Goal: Find specific page/section: Find specific page/section

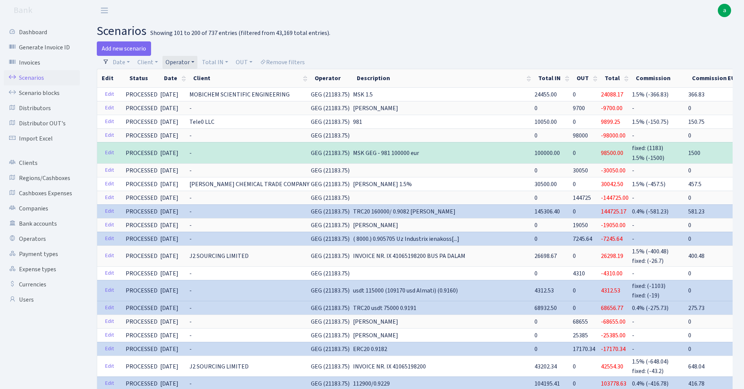
select select "100"
click at [298, 62] on link "Remove filters" at bounding box center [282, 62] width 51 height 13
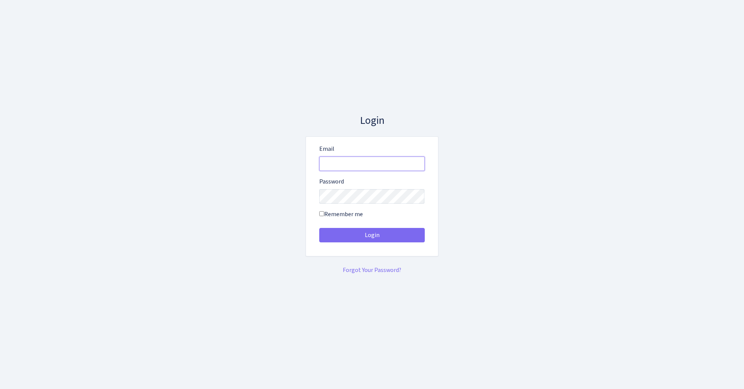
type input "admin@bank.com"
click at [372, 235] on button "Login" at bounding box center [372, 235] width 106 height 14
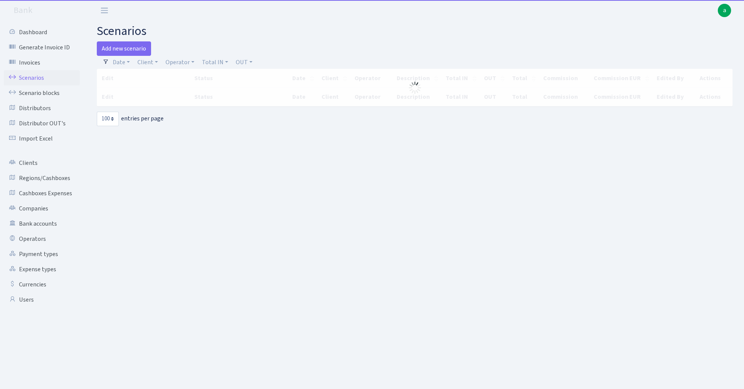
select select "100"
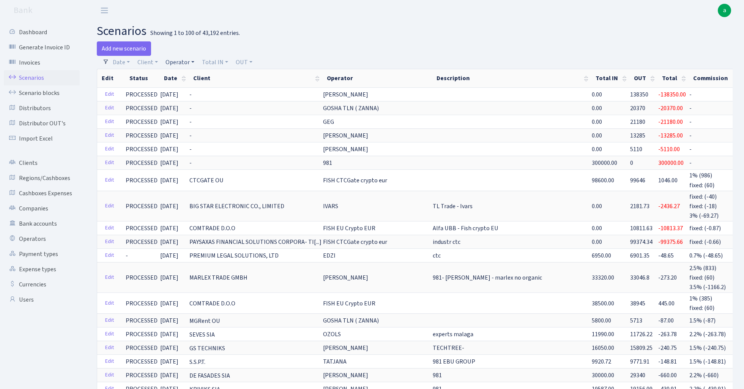
click at [177, 60] on link "Operator" at bounding box center [179, 62] width 35 height 13
click at [195, 90] on input "search" at bounding box center [193, 90] width 56 height 12
type input "kostj"
click at [211, 102] on li "[PERSON_NAME]" at bounding box center [192, 103] width 57 height 13
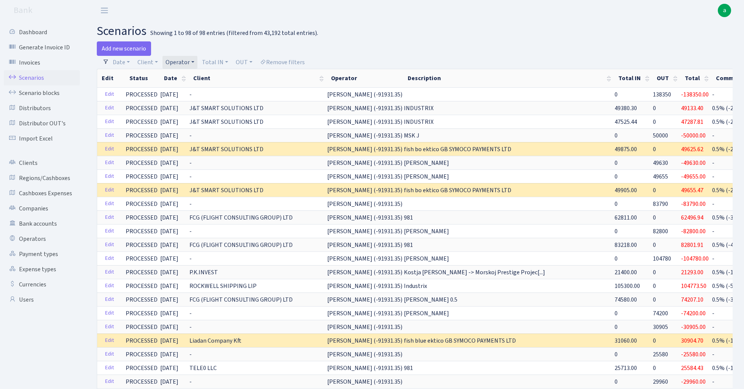
click at [181, 61] on link "Operator" at bounding box center [179, 62] width 35 height 13
click at [200, 89] on input "search" at bounding box center [193, 90] width 56 height 12
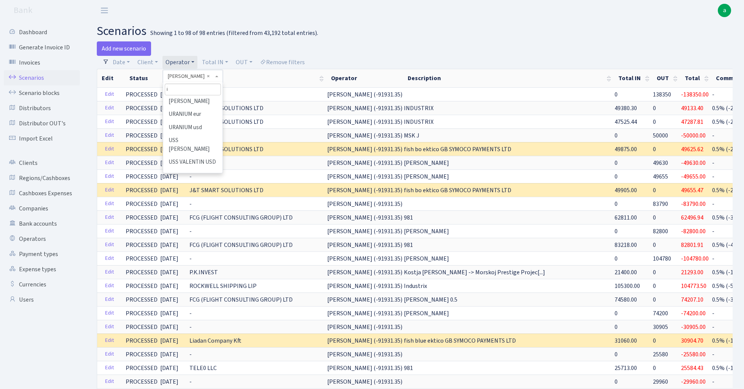
scroll to position [0, 0]
type input "ivo"
click at [207, 99] on li "[PERSON_NAME]" at bounding box center [192, 103] width 57 height 13
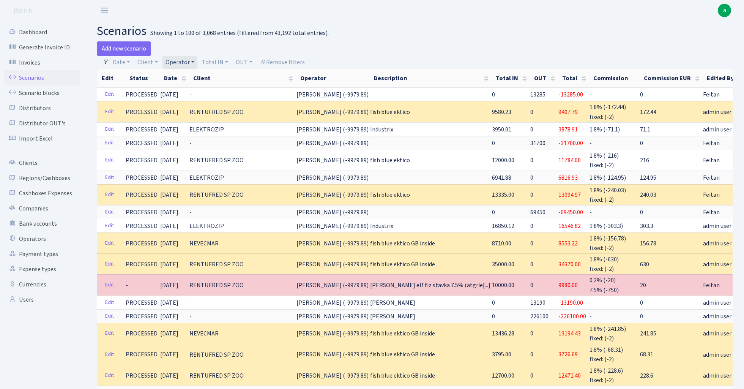
click at [184, 61] on link "Operator" at bounding box center [179, 62] width 35 height 13
click at [186, 88] on input "search" at bounding box center [193, 90] width 56 height 12
type input "sve"
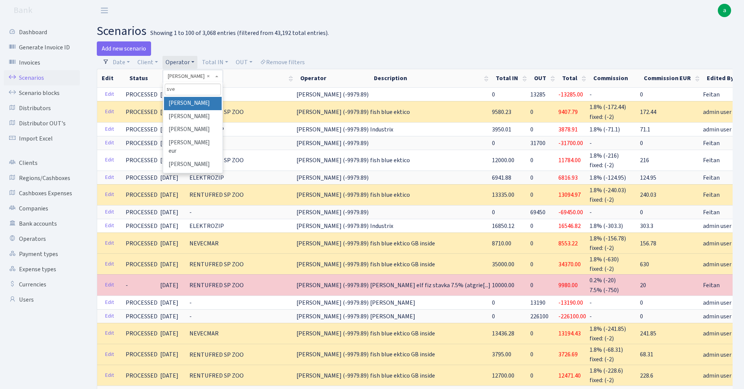
click at [187, 102] on li "[PERSON_NAME]" at bounding box center [192, 103] width 57 height 13
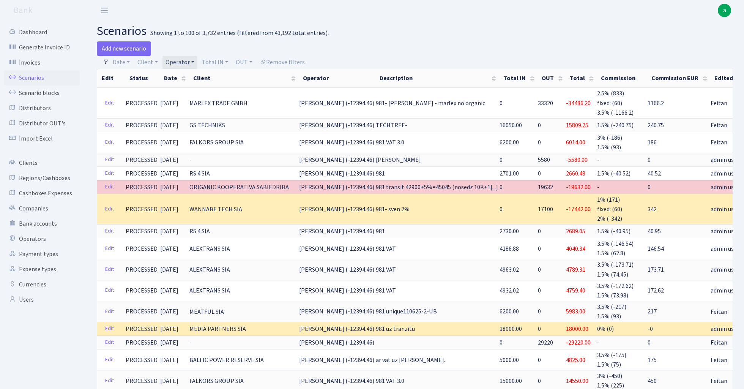
click at [186, 60] on link "Operator" at bounding box center [179, 62] width 35 height 13
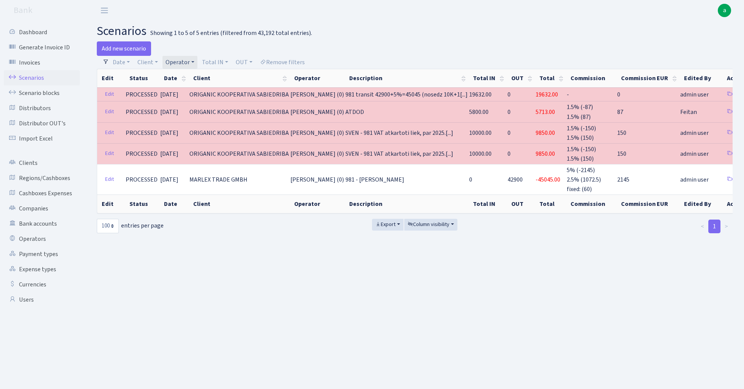
click at [179, 61] on link "Operator" at bounding box center [179, 62] width 35 height 13
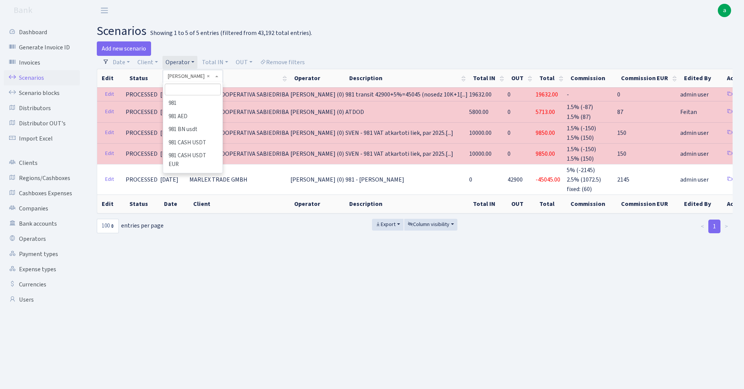
scroll to position [3761, 0]
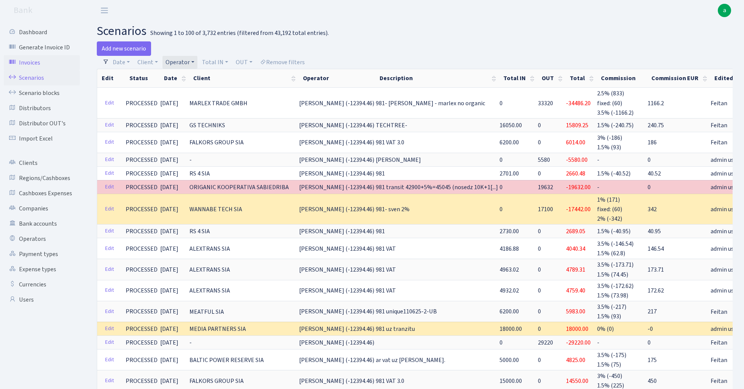
click at [32, 63] on link "Invoices" at bounding box center [42, 62] width 76 height 15
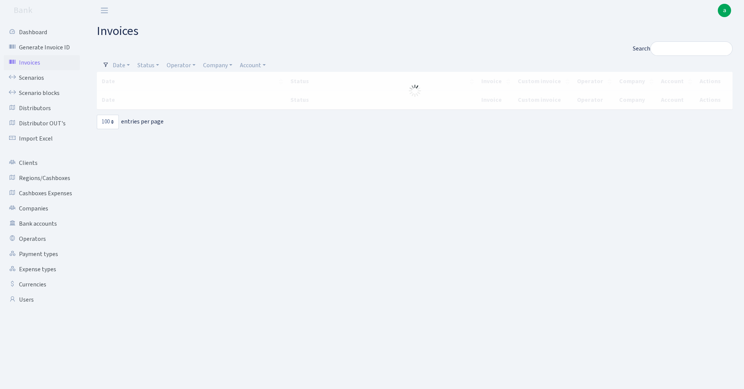
select select "100"
click at [34, 76] on link "Scenarios" at bounding box center [42, 77] width 76 height 15
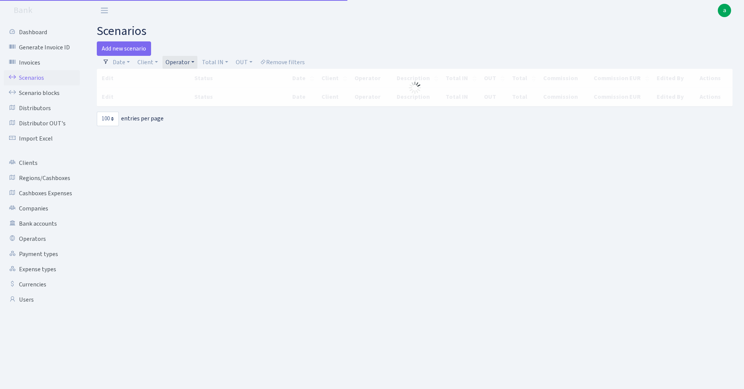
select select "100"
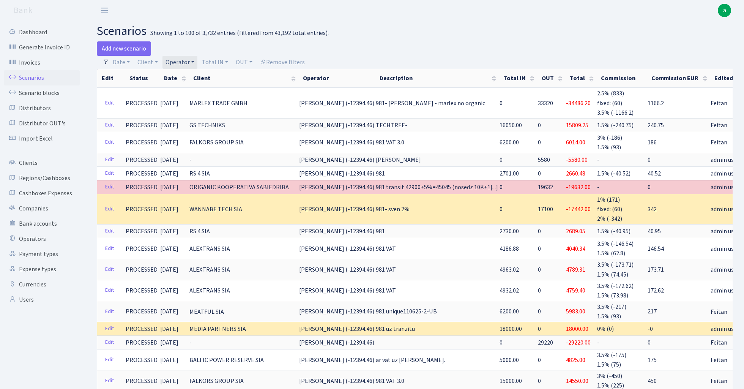
click at [186, 59] on link "Operator" at bounding box center [179, 62] width 35 height 13
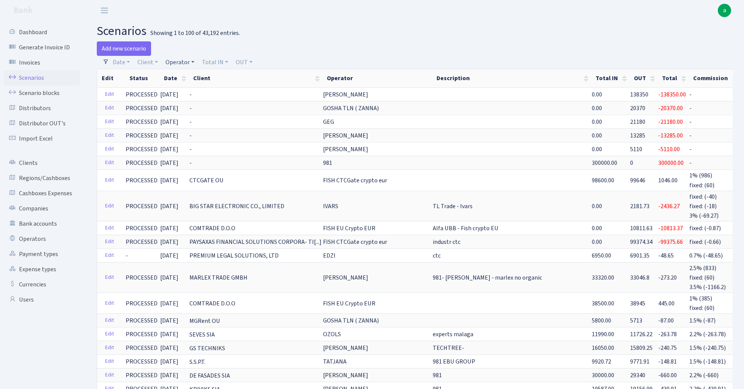
click at [178, 61] on link "Operator" at bounding box center [179, 62] width 35 height 13
click at [183, 87] on input "search" at bounding box center [193, 90] width 56 height 12
type input "ceve"
click at [188, 102] on li "CEVER" at bounding box center [192, 103] width 57 height 13
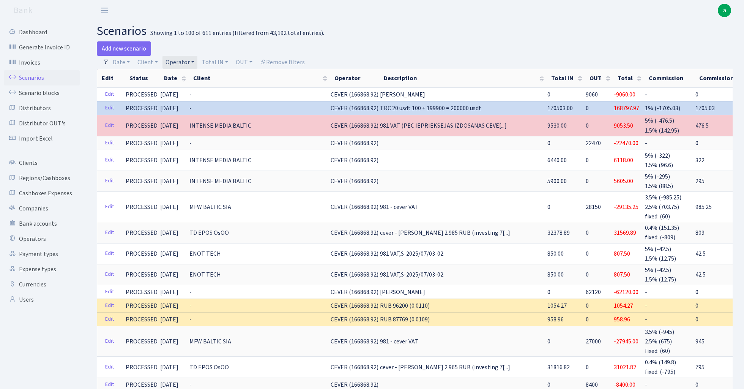
click at [183, 62] on link "Operator" at bounding box center [179, 62] width 35 height 13
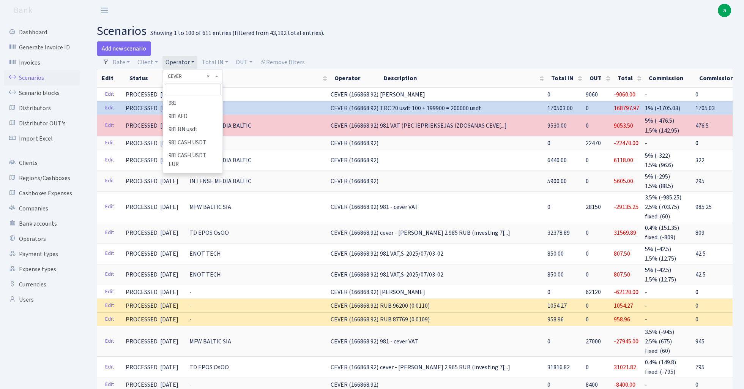
scroll to position [614, 0]
click at [186, 89] on input "search" at bounding box center [193, 90] width 56 height 12
type input "p"
type input "per"
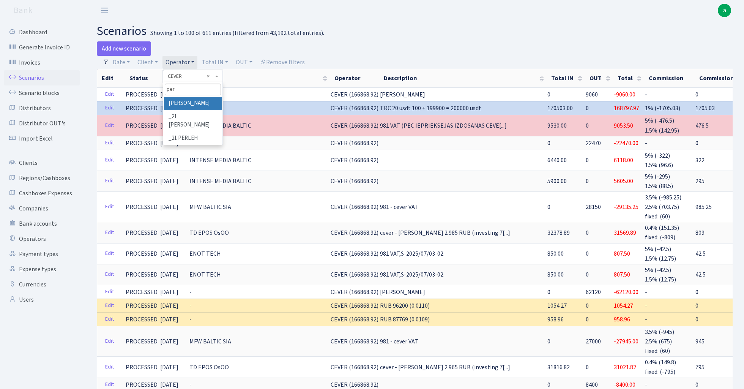
click at [194, 101] on li "[PERSON_NAME]" at bounding box center [192, 103] width 57 height 13
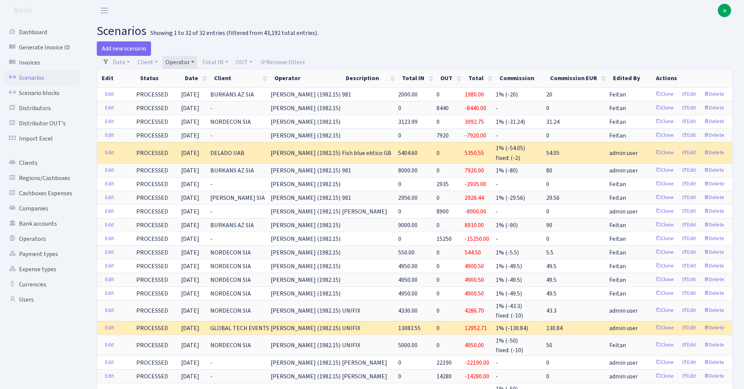
click at [183, 61] on link "Operator" at bounding box center [179, 62] width 35 height 13
click at [189, 87] on input "search" at bounding box center [193, 90] width 56 height 12
type input "vanj"
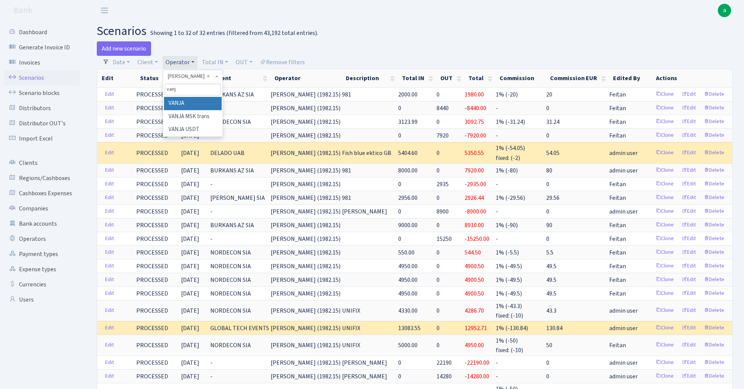
click at [175, 105] on li "VANJA" at bounding box center [192, 103] width 57 height 13
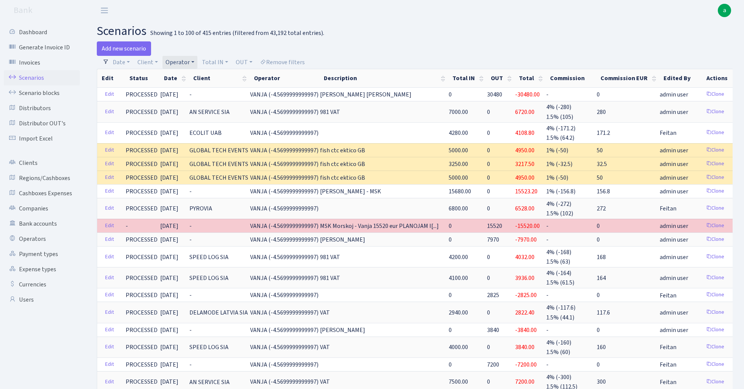
click at [188, 60] on link "Operator" at bounding box center [179, 62] width 35 height 13
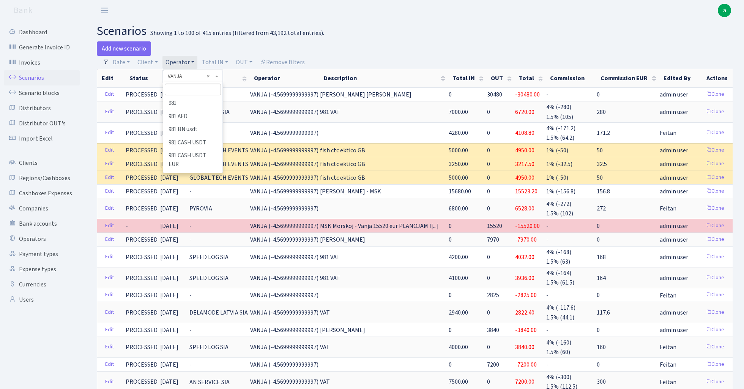
scroll to position [4170, 0]
click at [189, 90] on input "search" at bounding box center [193, 90] width 56 height 12
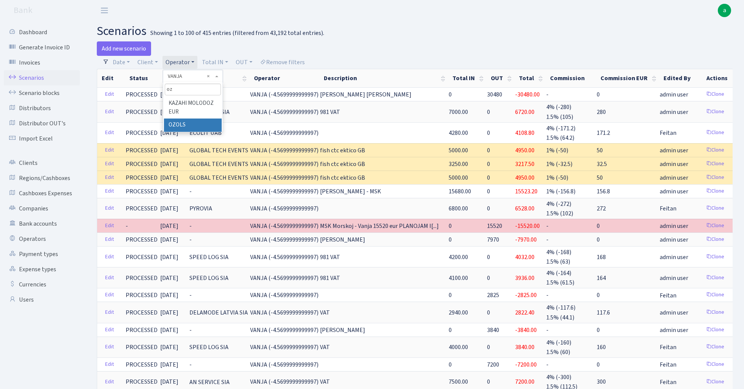
type input "oz"
click at [199, 120] on li "OZOLS" at bounding box center [192, 124] width 57 height 13
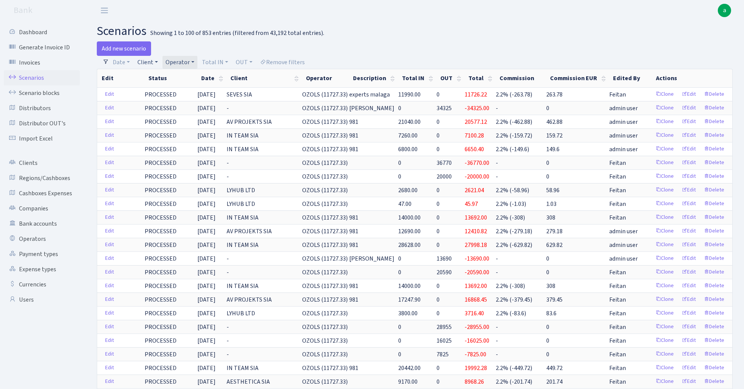
click at [147, 61] on link "Client" at bounding box center [147, 62] width 27 height 13
click at [153, 87] on input "search" at bounding box center [165, 90] width 56 height 12
type input "s"
click at [148, 61] on link "Client" at bounding box center [147, 62] width 27 height 13
click at [146, 61] on link "Client" at bounding box center [147, 62] width 27 height 13
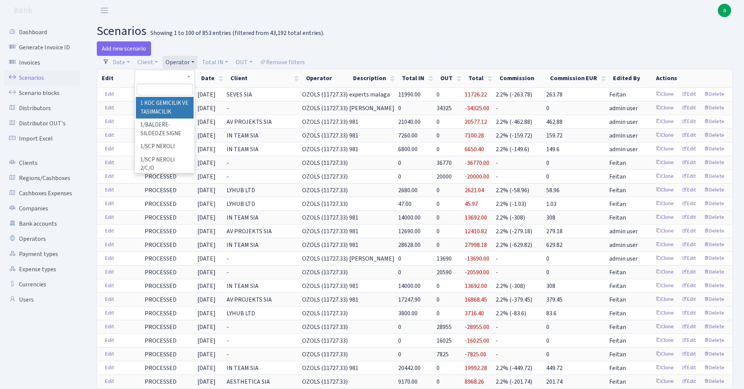
click at [147, 87] on input "search" at bounding box center [165, 90] width 56 height 12
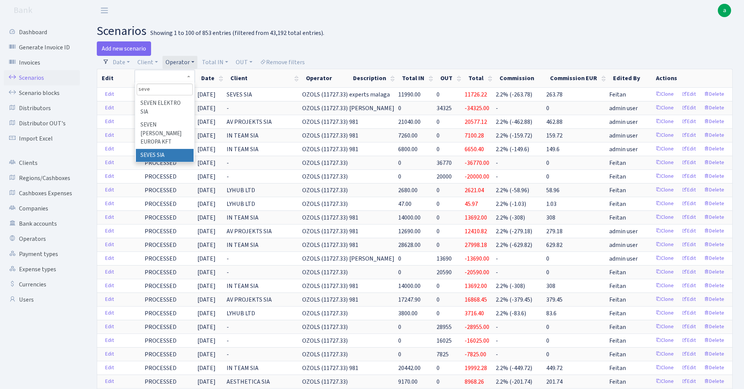
type input "seve"
click at [153, 149] on li "SEVES SIA" at bounding box center [164, 155] width 57 height 13
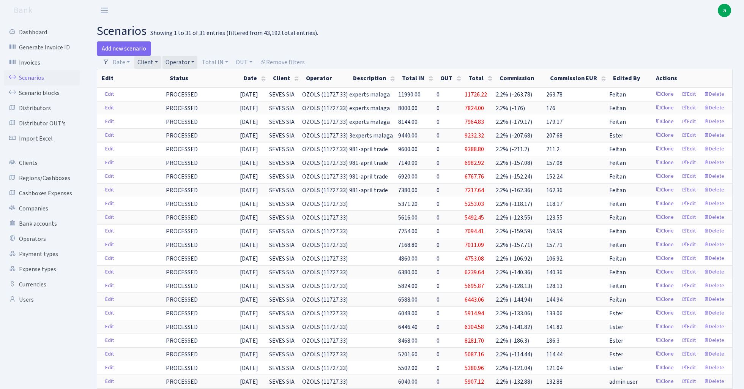
click at [148, 59] on link "Client" at bounding box center [147, 62] width 27 height 13
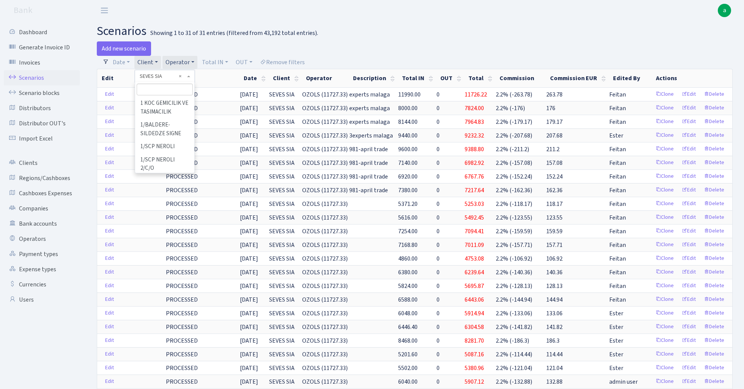
scroll to position [43456, 0]
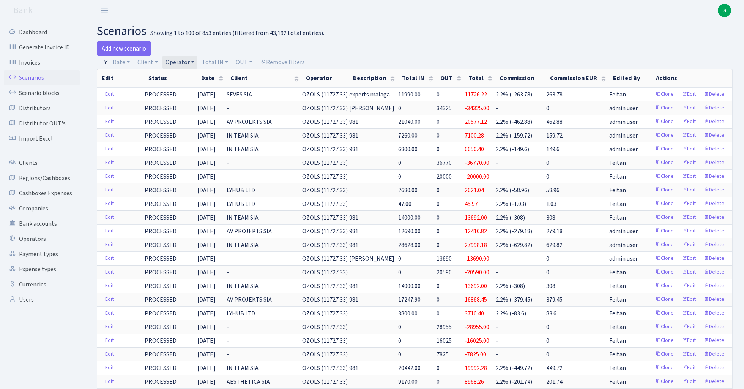
click at [181, 64] on link "Operator" at bounding box center [179, 62] width 35 height 13
click at [187, 92] on input "search" at bounding box center [193, 90] width 56 height 12
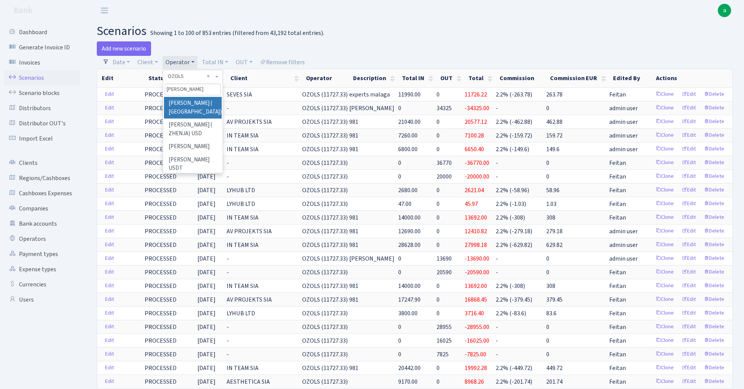
type input "andrej"
click at [199, 99] on li "[PERSON_NAME] ( [GEOGRAPHIC_DATA])" at bounding box center [192, 108] width 57 height 22
